Goal: Task Accomplishment & Management: Manage account settings

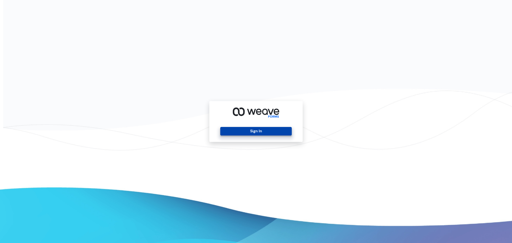
click at [266, 134] on button "Sign In" at bounding box center [255, 131] width 71 height 9
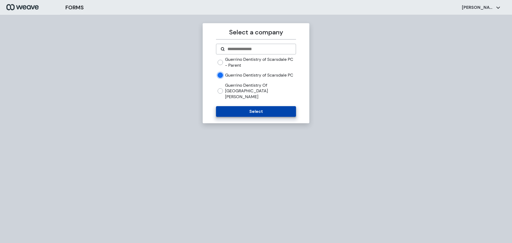
click at [250, 112] on button "Select" at bounding box center [256, 111] width 80 height 11
